Goal: Transaction & Acquisition: Download file/media

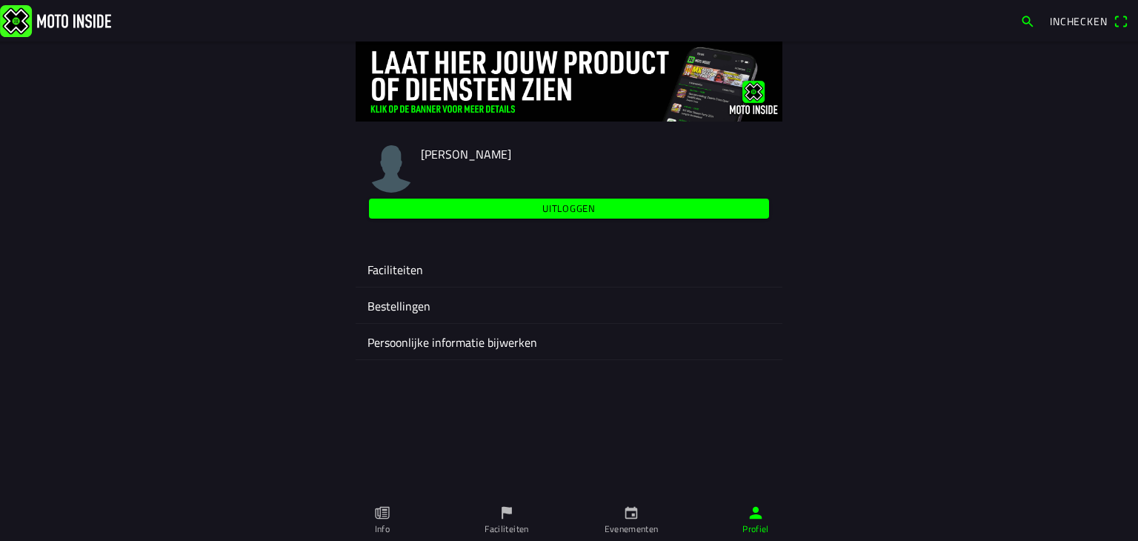
click at [625, 514] on icon "calendar" at bounding box center [631, 512] width 16 height 16
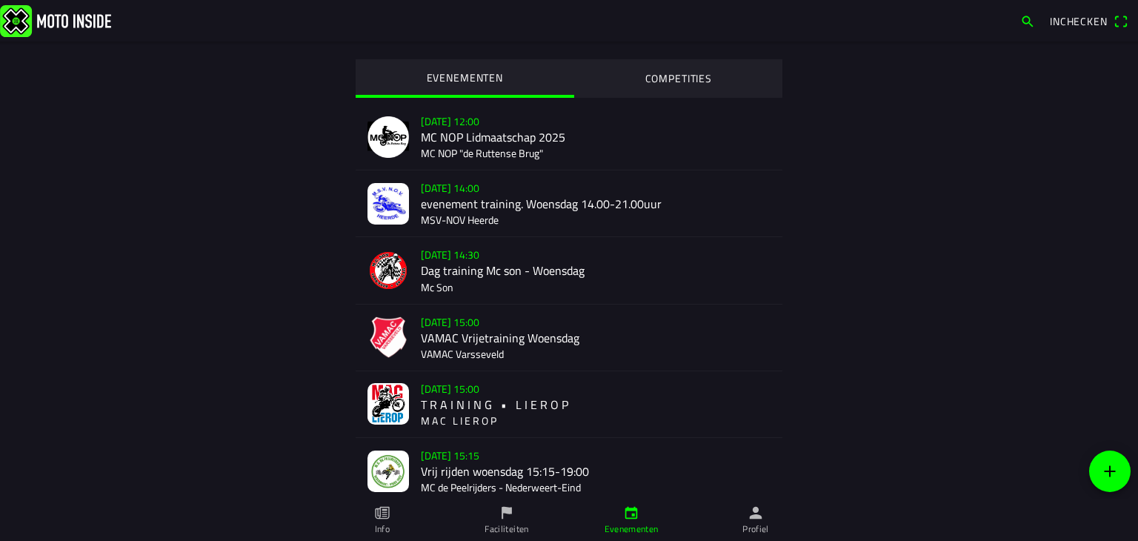
click at [461, 336] on div "[DATE] 15:00 VAMAC Vrijetraining Woensdag VAMAC Varsseveld" at bounding box center [596, 337] width 350 height 66
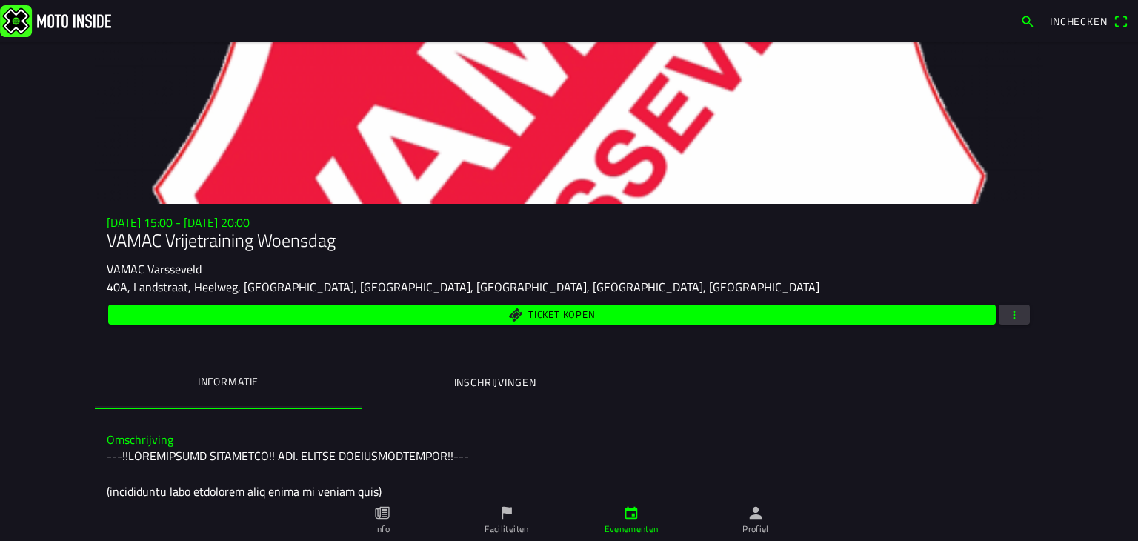
click at [1019, 318] on button "button" at bounding box center [1013, 314] width 31 height 20
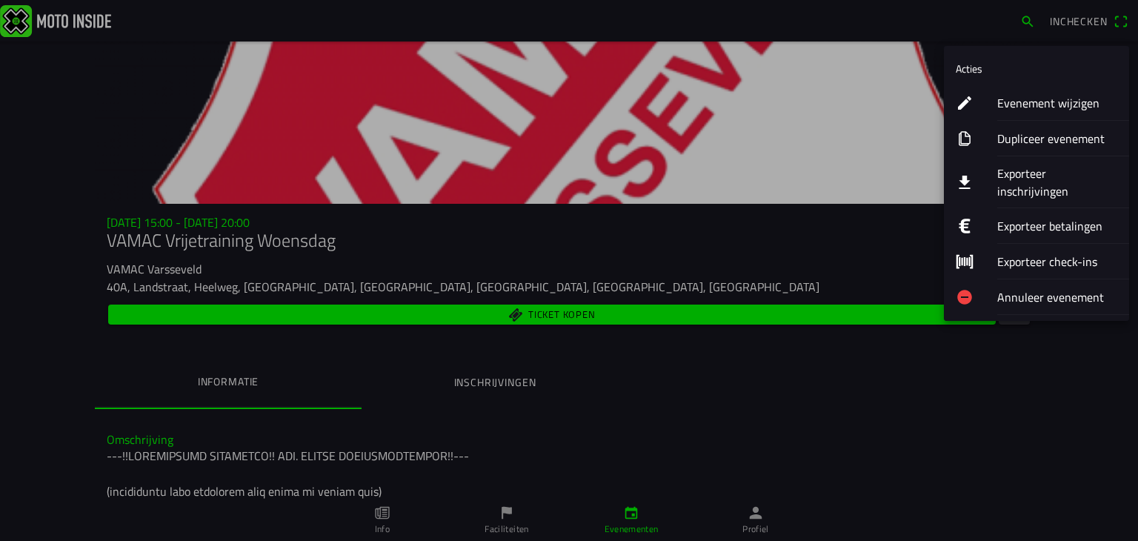
click at [985, 176] on button "Exporteer inschrijvingen" at bounding box center [1036, 182] width 185 height 52
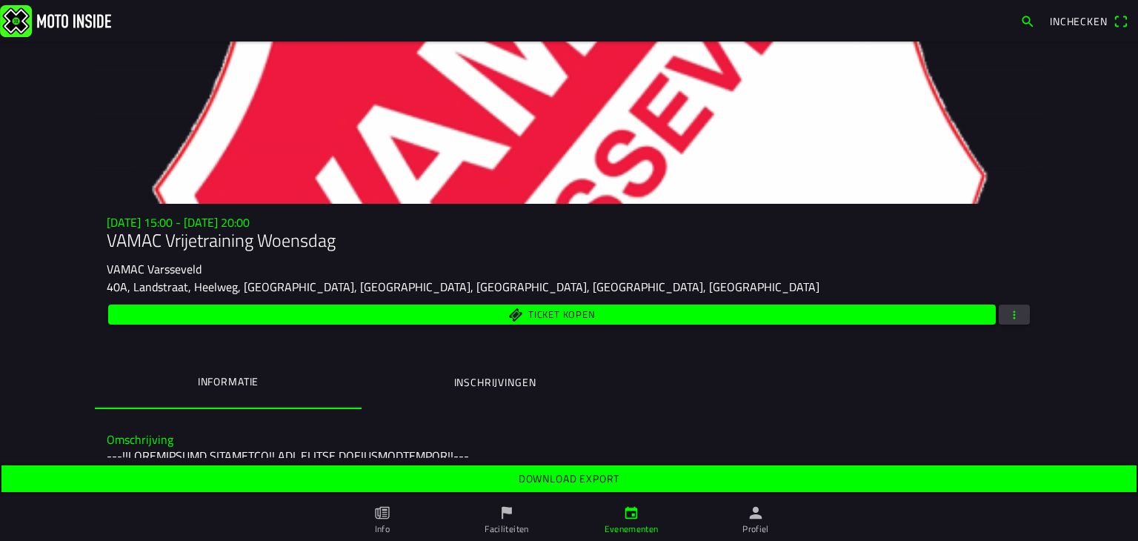
click at [0, 0] on slot "Download export" at bounding box center [0, 0] width 0 height 0
